Goal: Information Seeking & Learning: Learn about a topic

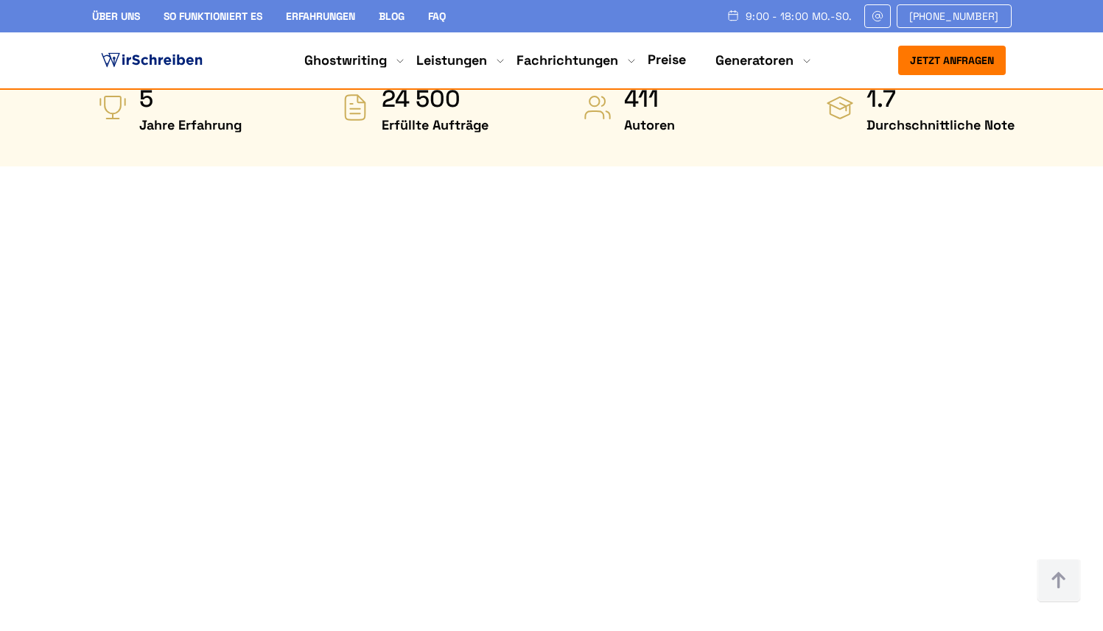
scroll to position [796, 0]
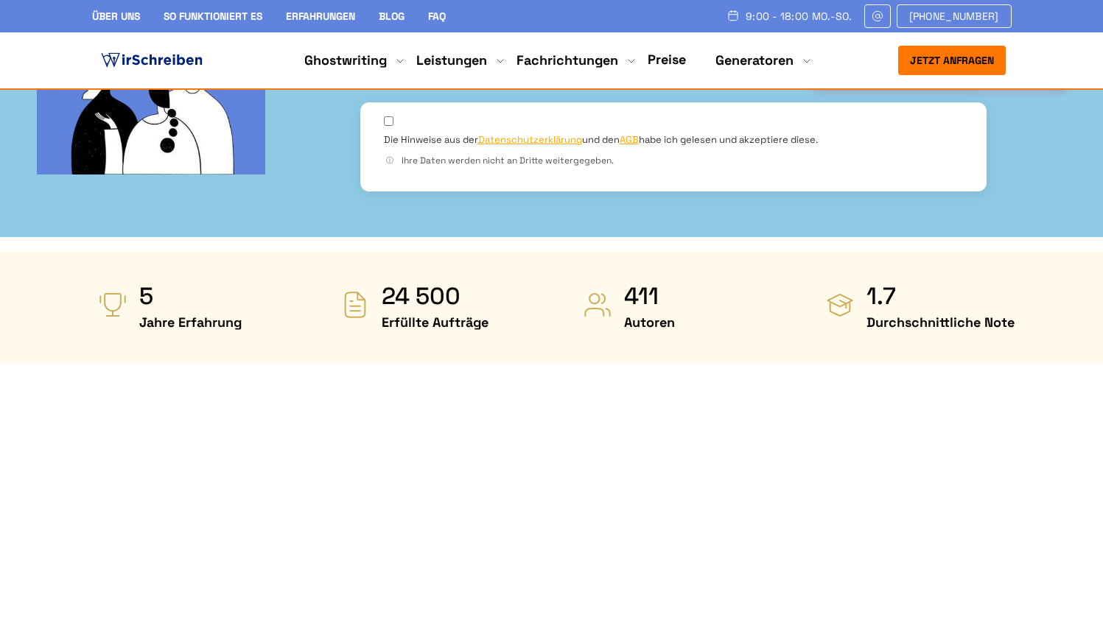
scroll to position [589, 0]
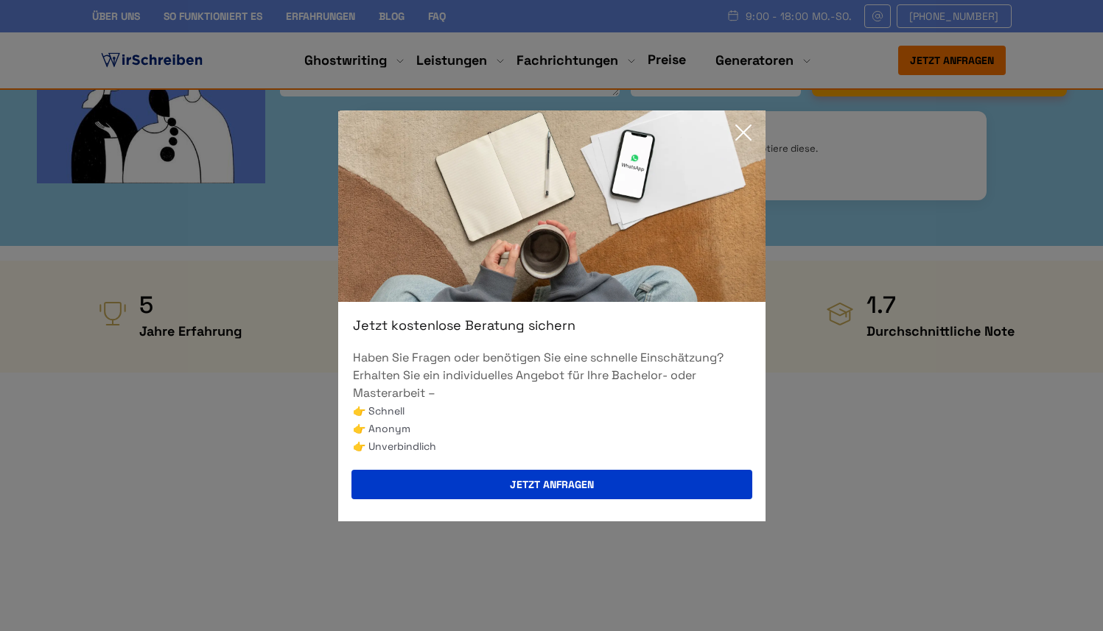
click at [744, 133] on icon at bounding box center [743, 132] width 15 height 15
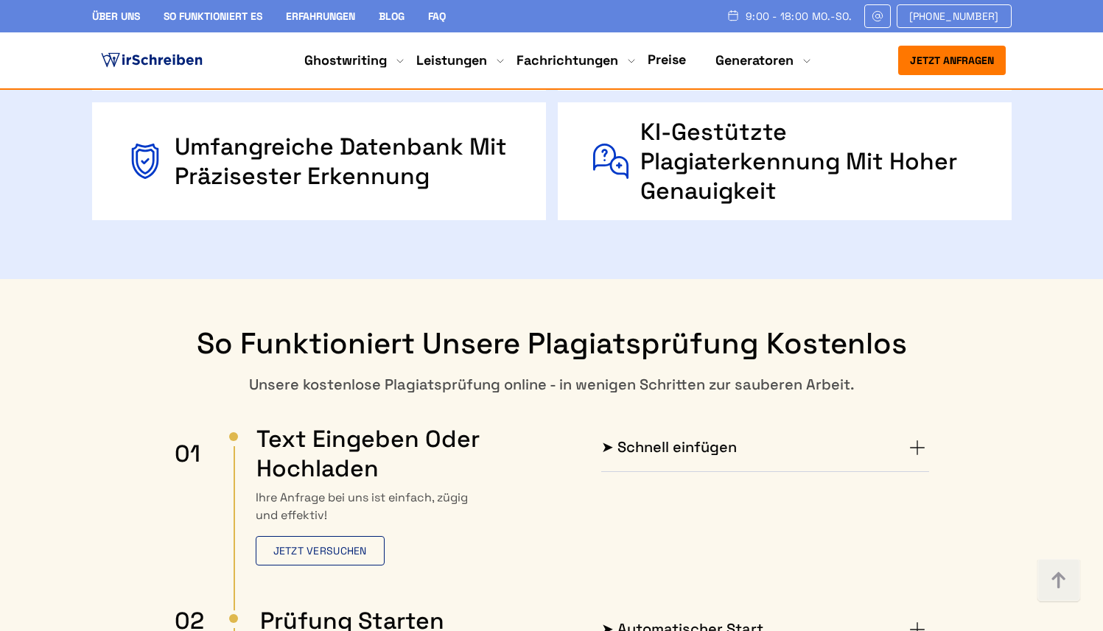
scroll to position [2283, 0]
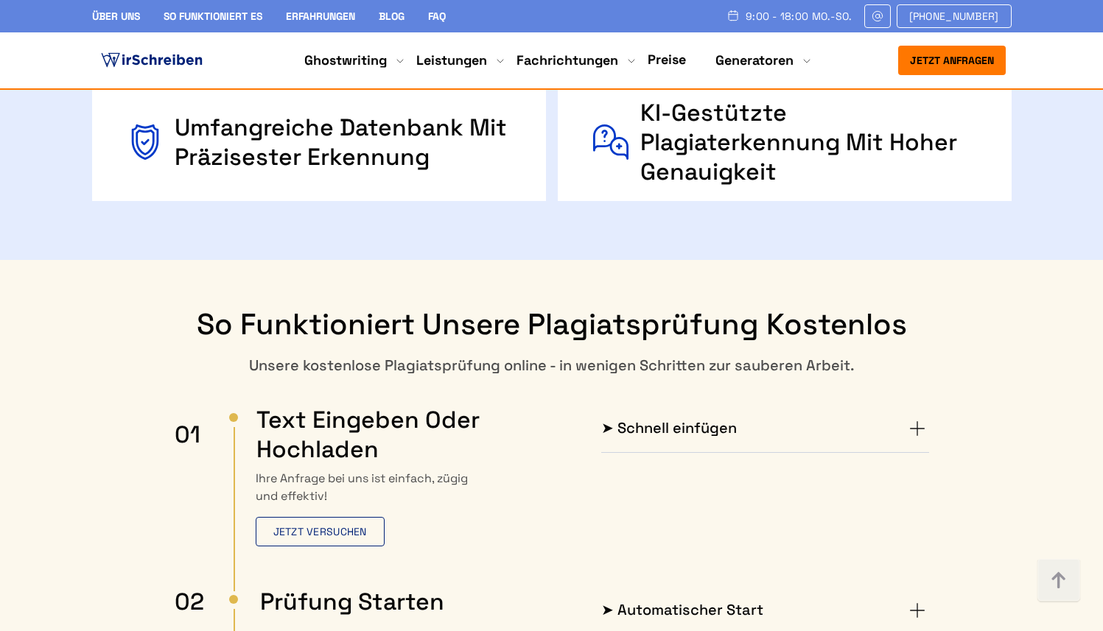
click at [914, 417] on summary "➤ Schnell einfügen" at bounding box center [765, 429] width 328 height 24
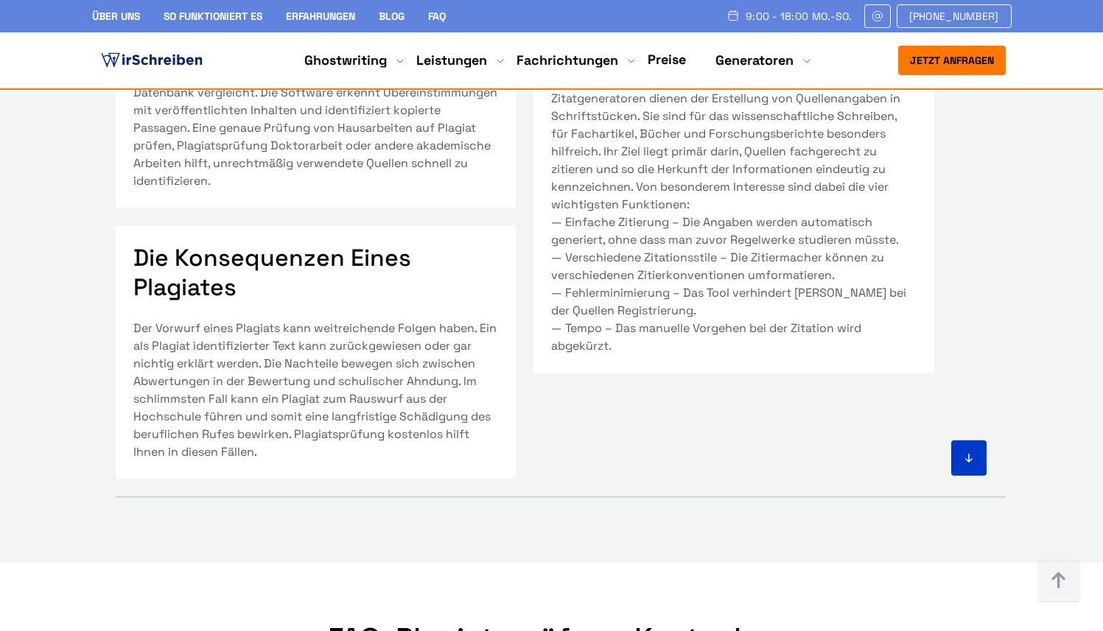
scroll to position [5863, 0]
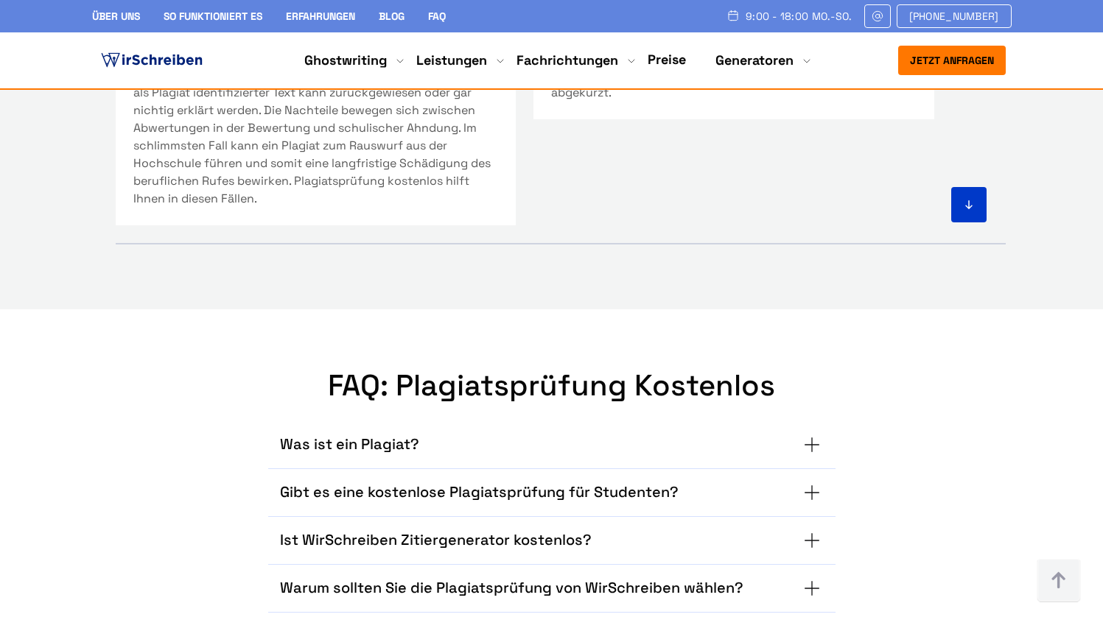
click at [744, 481] on summary "Gibt es eine kostenlose Plagiatsprüfung für Studenten?" at bounding box center [552, 493] width 544 height 24
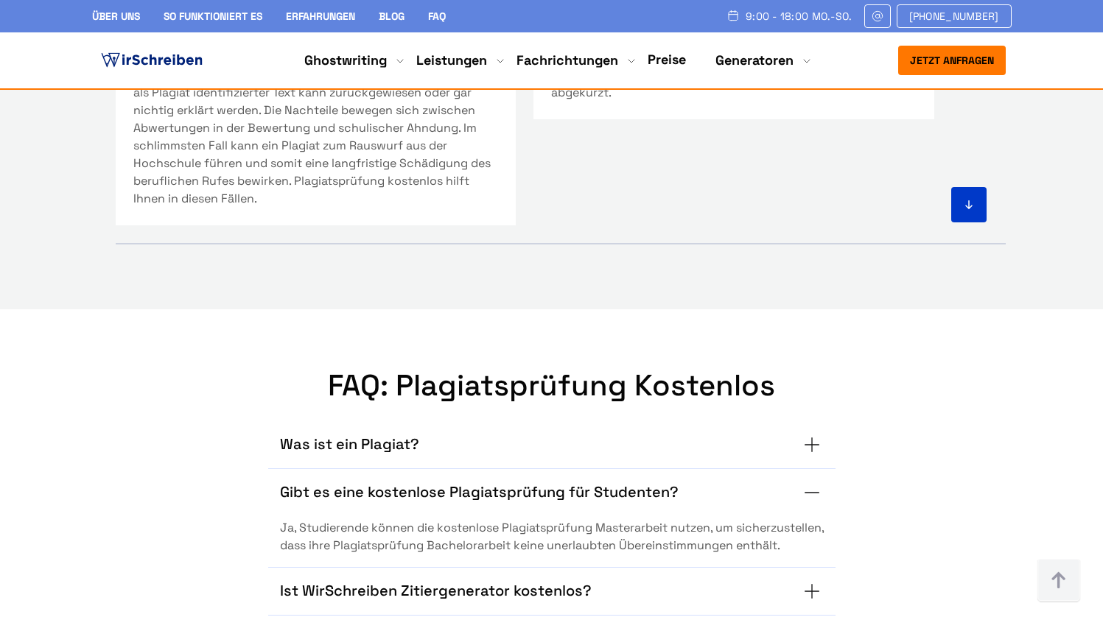
click at [704, 568] on div "Ist WirSchreiben Zitiergenerator kostenlos? Ja, die Plagiatsprüfung kostenlos v…" at bounding box center [551, 592] width 567 height 48
click at [805, 580] on summary "Ist WirSchreiben Zitiergenerator kostenlos?" at bounding box center [552, 592] width 544 height 24
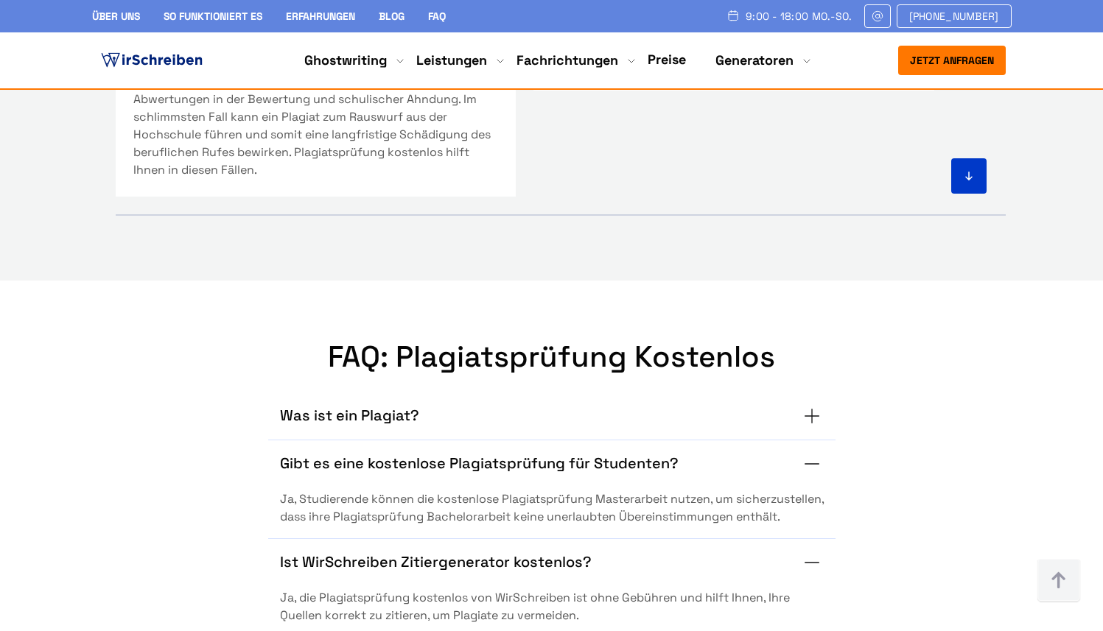
scroll to position [5972, 0]
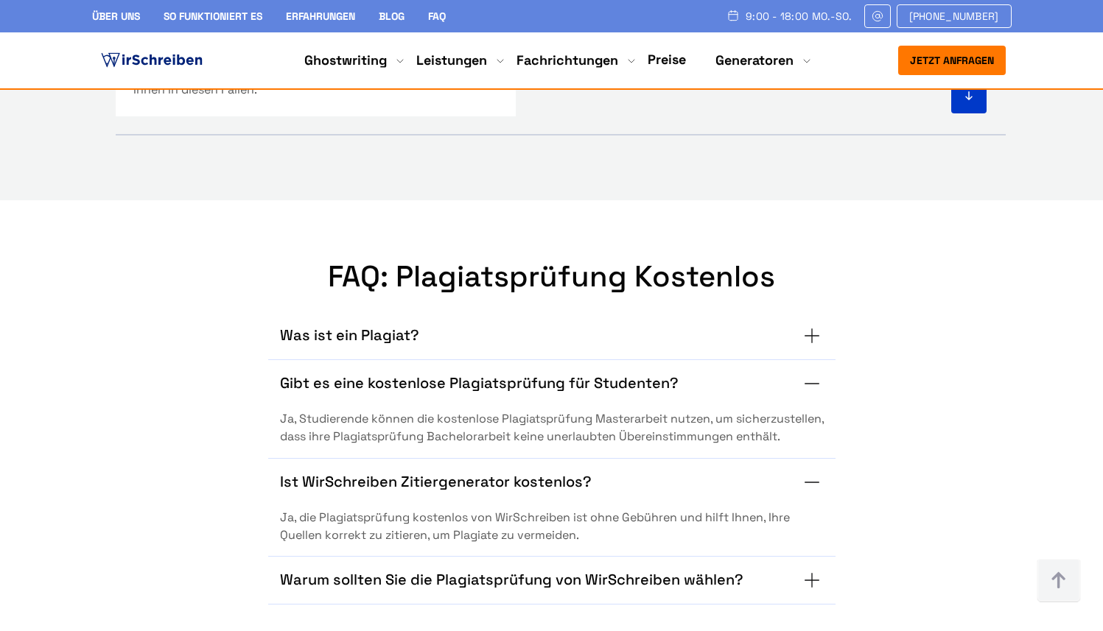
click at [674, 569] on h3 "Warum sollten Sie die Plagiatsprüfung von WirSchreiben wählen?" at bounding box center [511, 581] width 463 height 24
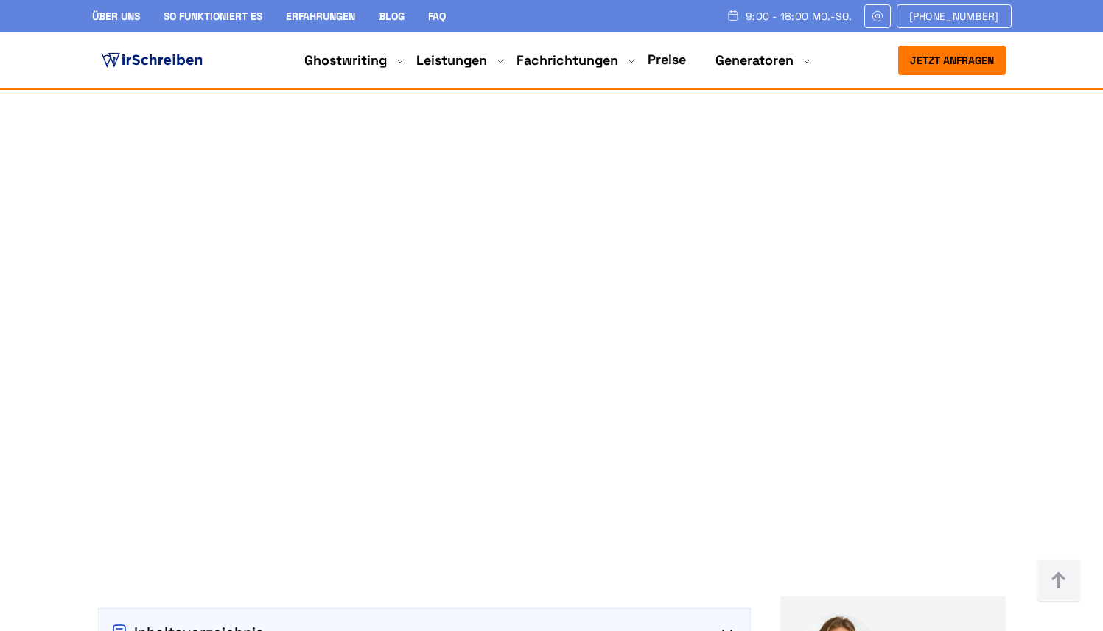
scroll to position [704, 0]
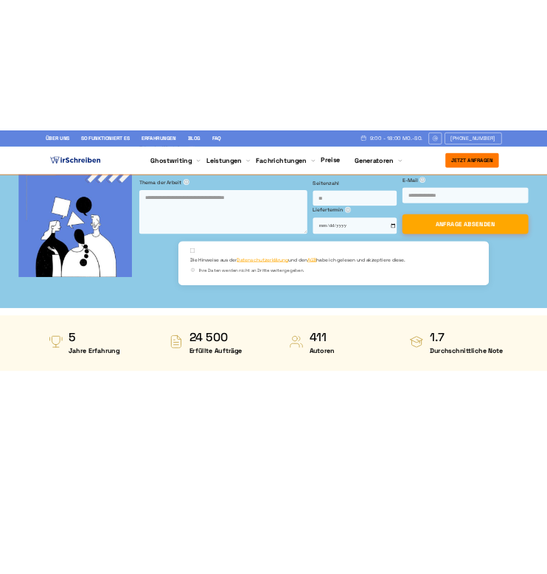
scroll to position [708, 0]
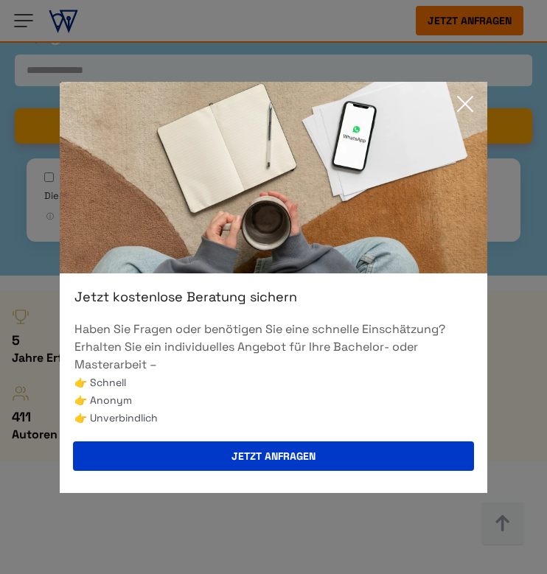
click at [466, 105] on icon at bounding box center [465, 104] width 15 height 15
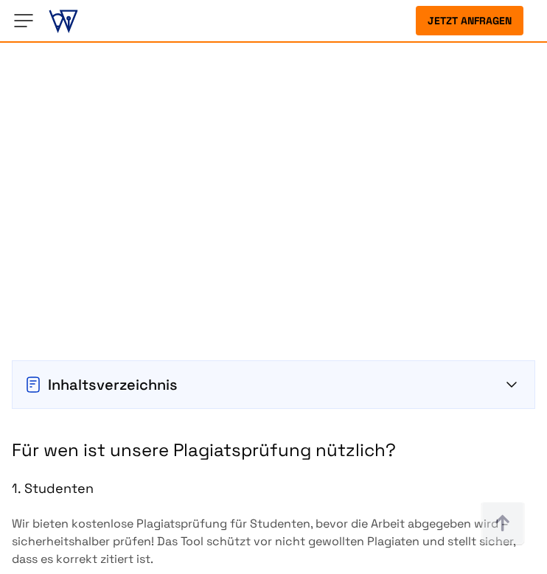
scroll to position [1483, 0]
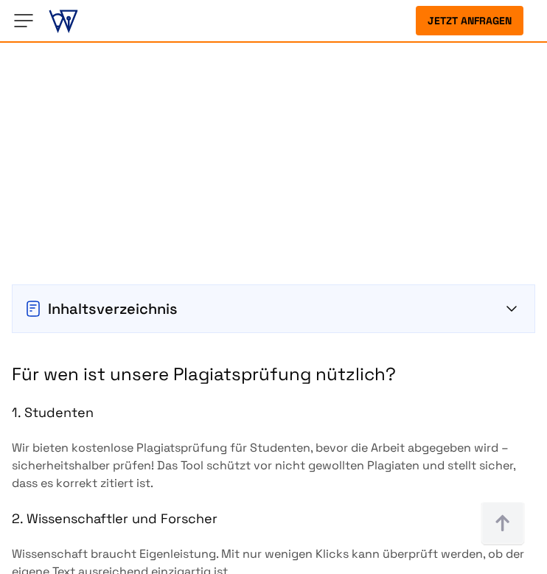
click at [483, 297] on div "Inhaltsverzeichnis" at bounding box center [273, 309] width 498 height 24
click at [518, 297] on div "Inhaltsverzeichnis" at bounding box center [273, 309] width 498 height 24
click at [508, 307] on icon at bounding box center [511, 309] width 9 height 4
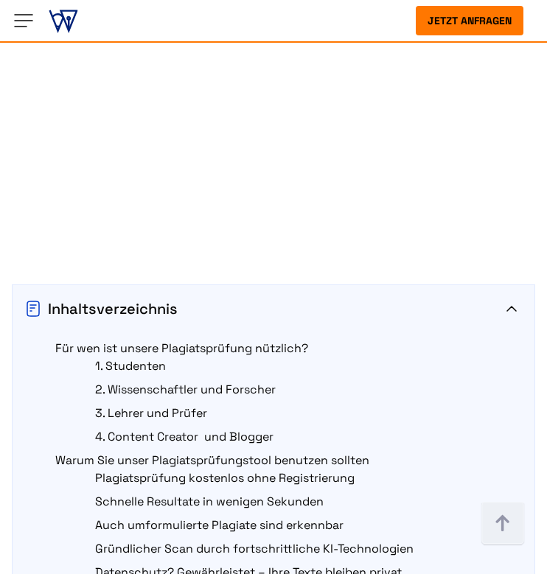
click at [508, 306] on icon at bounding box center [511, 309] width 10 height 6
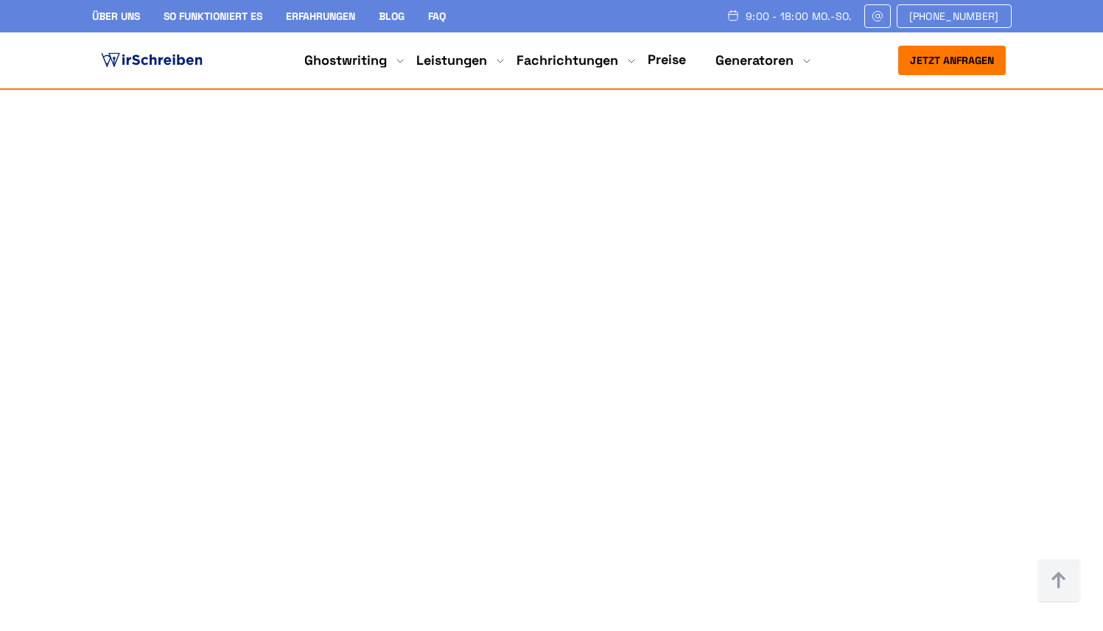
scroll to position [902, 0]
